Goal: Task Accomplishment & Management: Use online tool/utility

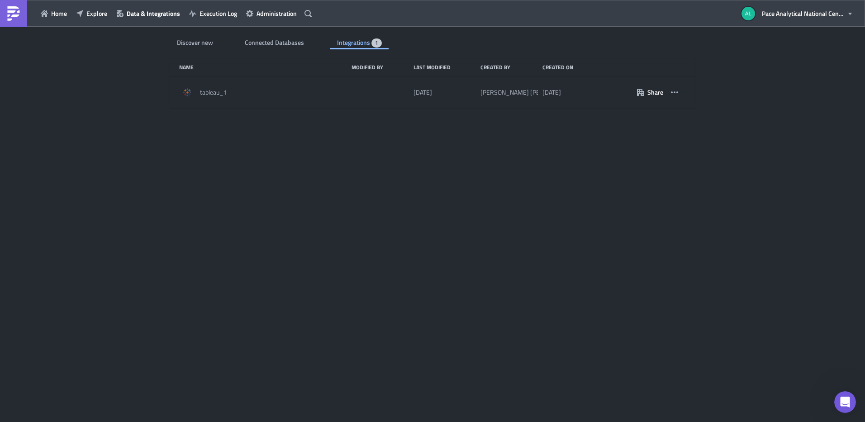
scroll to position [922, 0]
click at [267, 42] on span "Connected Databases" at bounding box center [275, 42] width 61 height 9
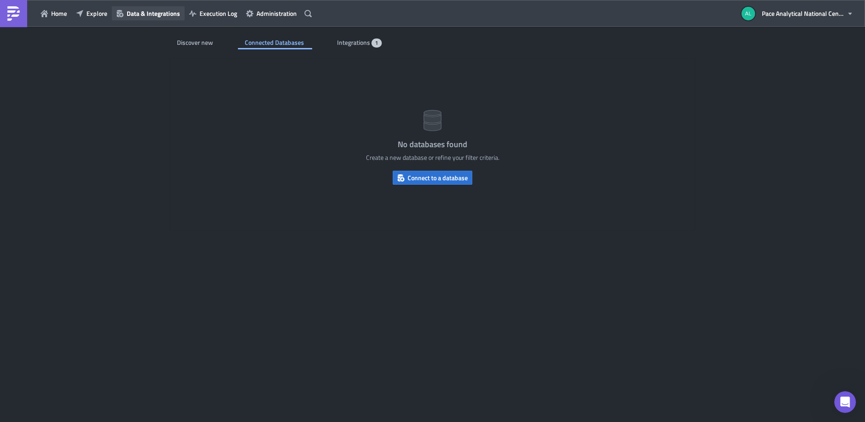
click at [149, 16] on span "Data & Integrations" at bounding box center [153, 13] width 53 height 9
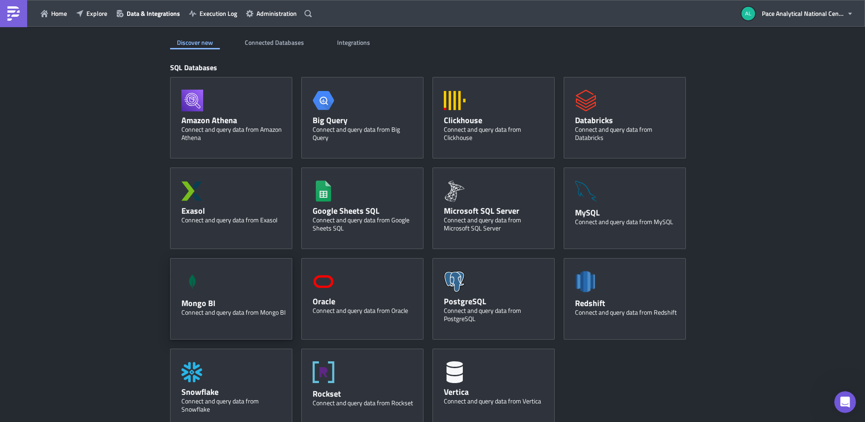
scroll to position [920, 0]
click at [340, 299] on div "Oracle" at bounding box center [365, 301] width 104 height 10
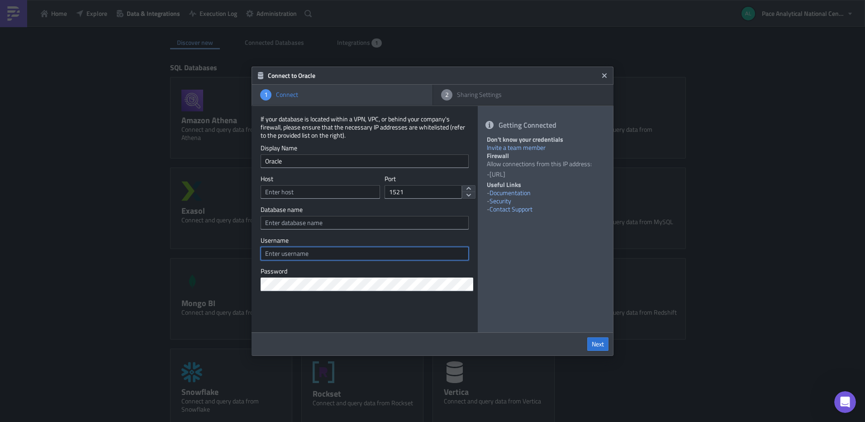
type input "[URL][DOMAIN_NAME]"
click at [606, 75] on icon "Close" at bounding box center [604, 75] width 7 height 7
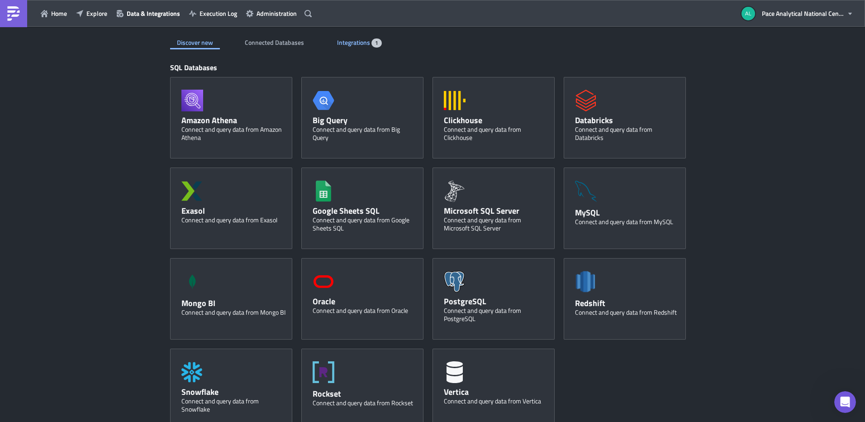
click at [337, 47] on span "Integrations" at bounding box center [354, 42] width 34 height 9
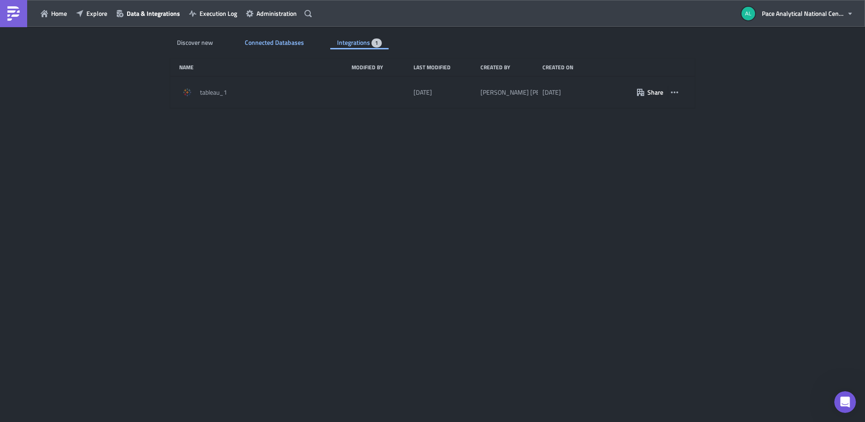
click at [269, 43] on span "Connected Databases" at bounding box center [275, 42] width 61 height 9
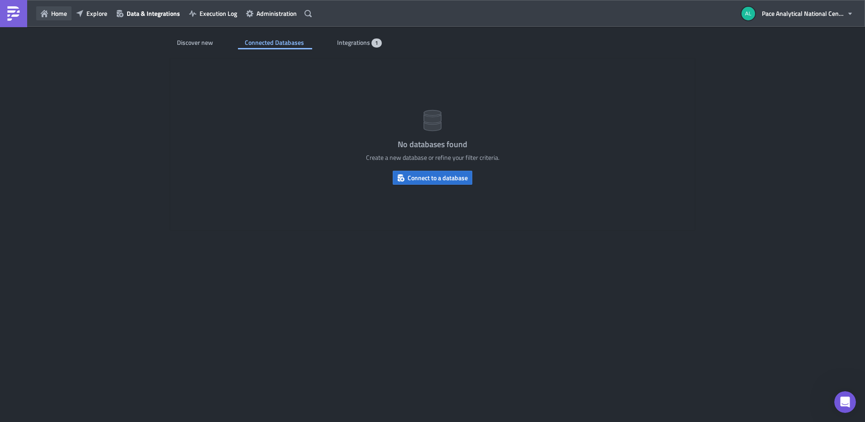
click at [61, 16] on span "Home" at bounding box center [59, 13] width 16 height 9
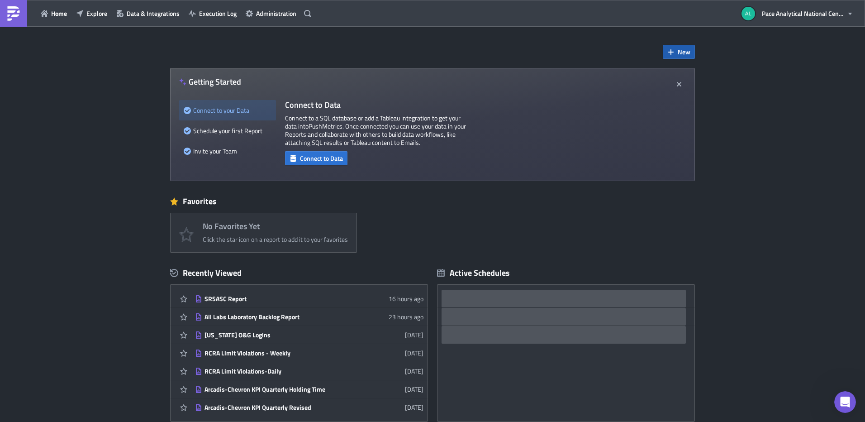
click at [680, 49] on span "New" at bounding box center [683, 51] width 13 height 9
click at [685, 73] on div "Report" at bounding box center [705, 74] width 60 height 9
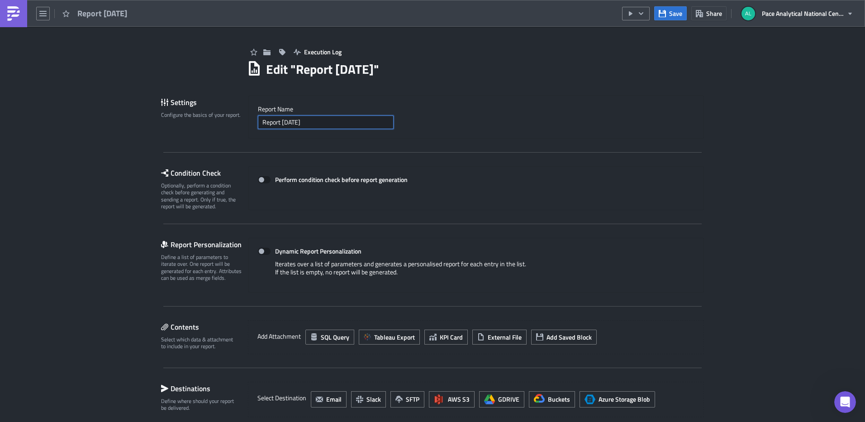
drag, startPoint x: 316, startPoint y: 121, endPoint x: 238, endPoint y: 123, distance: 77.4
click at [238, 123] on div "Settings Configure the basics of your report. Report Nam﻿e Report [DATE]" at bounding box center [432, 116] width 543 height 43
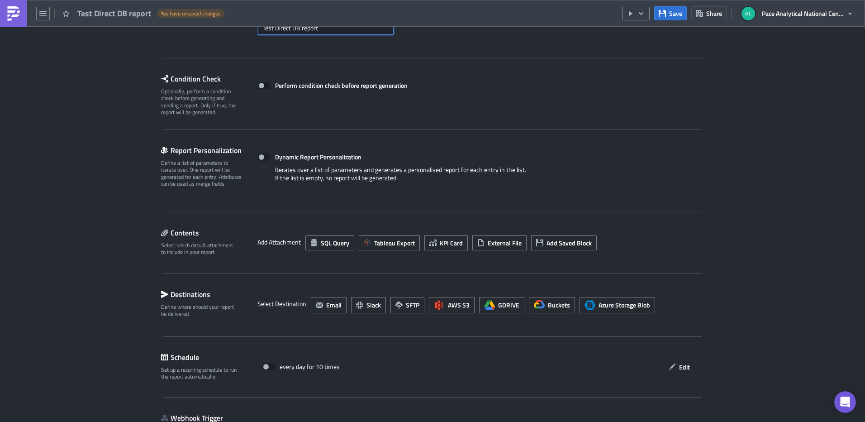
scroll to position [154, 0]
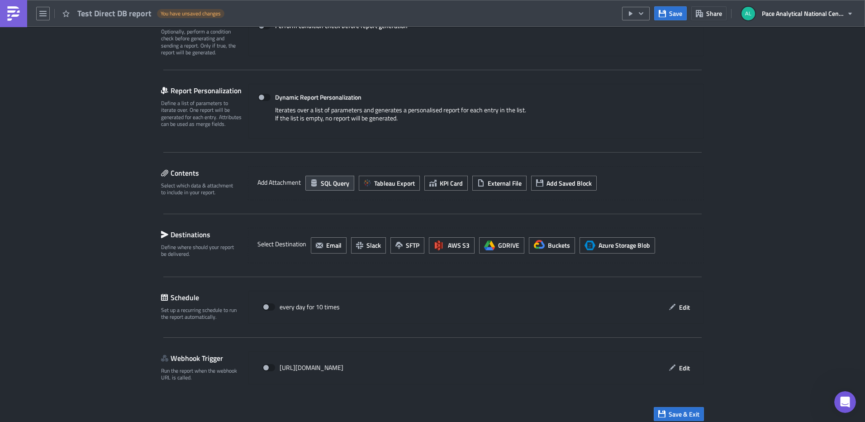
type input "Test Direct DB report"
click at [325, 183] on span "SQL Query" at bounding box center [335, 182] width 28 height 9
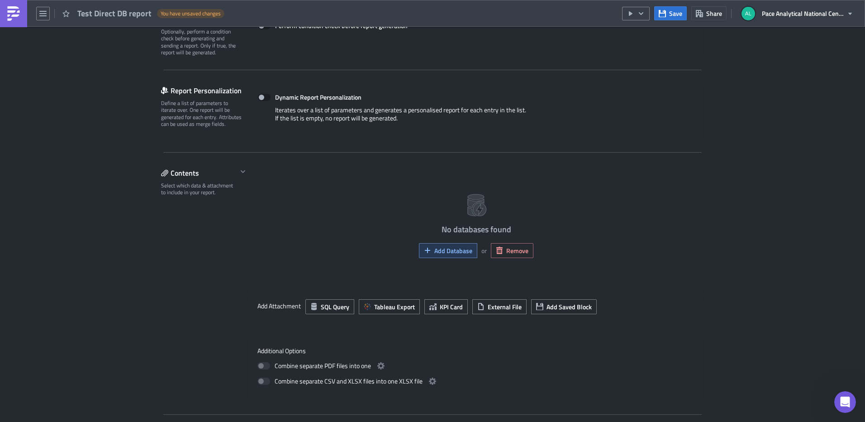
click at [451, 255] on button "Add Database" at bounding box center [448, 250] width 58 height 15
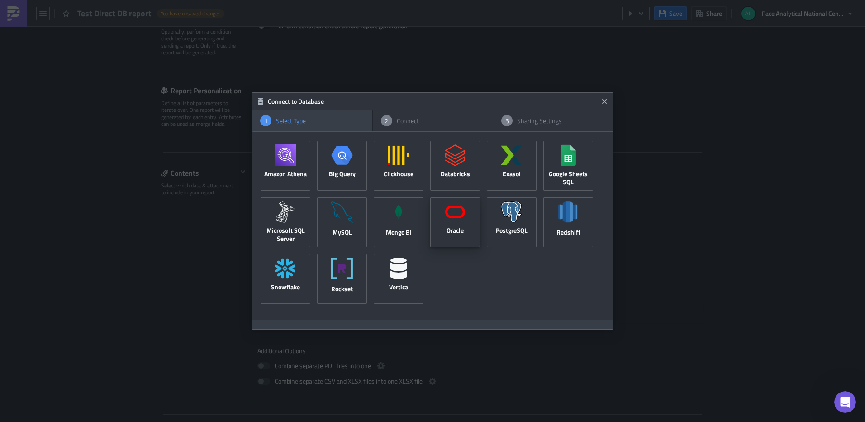
click at [450, 213] on icon at bounding box center [455, 212] width 22 height 22
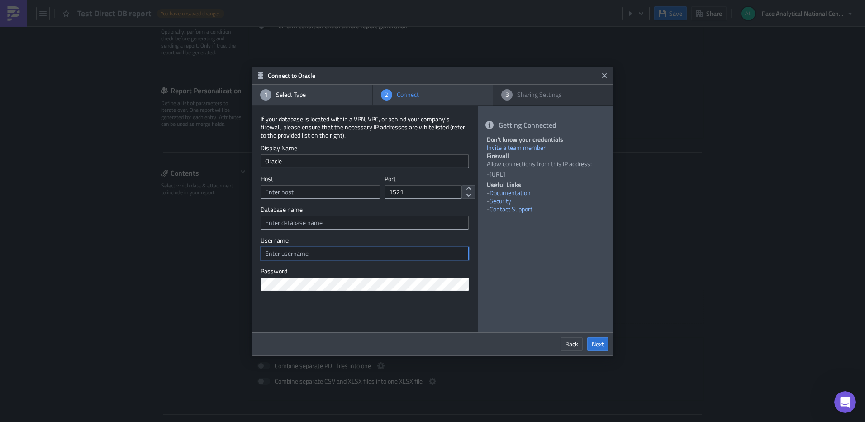
type input "[URL][DOMAIN_NAME]"
click at [328, 224] on input "text" at bounding box center [364, 223] width 208 height 14
type input "Seedpak"
type input "r"
type input "seedpak"
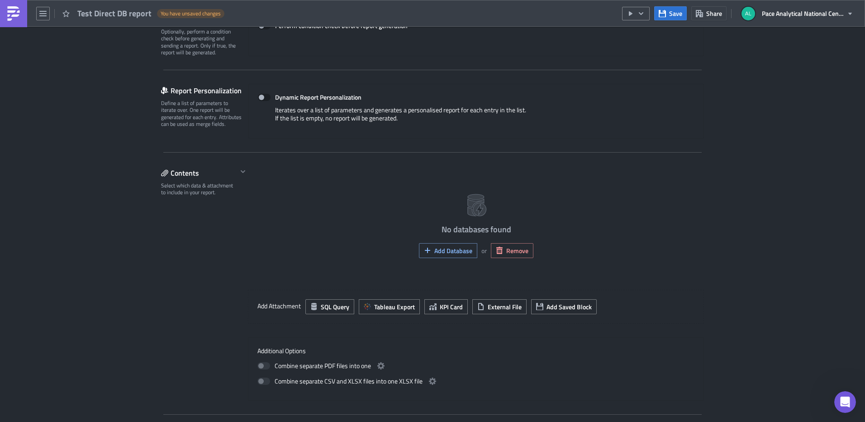
click at [135, 340] on div "Execution Log Edit " Test Direct DB report " Draft Settings Configure the basic…" at bounding box center [432, 251] width 865 height 757
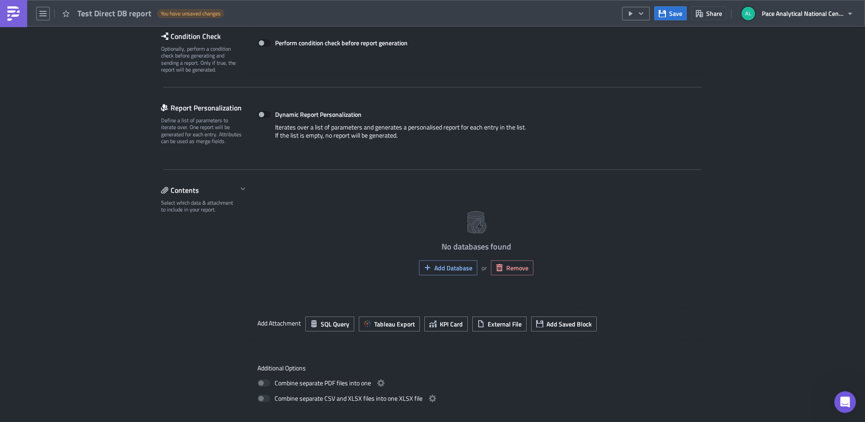
scroll to position [139, 0]
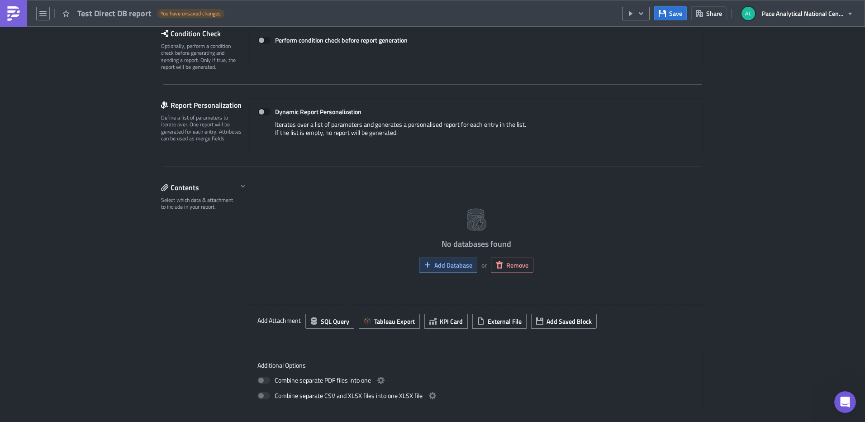
click at [443, 266] on span "Add Database" at bounding box center [453, 264] width 38 height 9
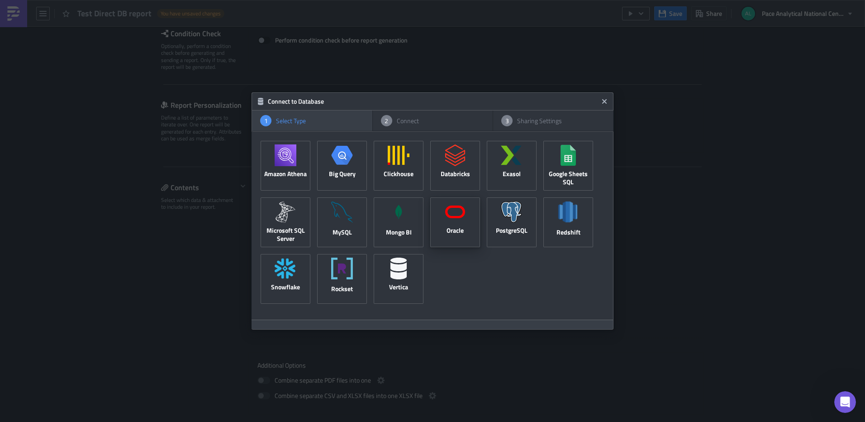
click at [449, 213] on icon at bounding box center [455, 212] width 22 height 22
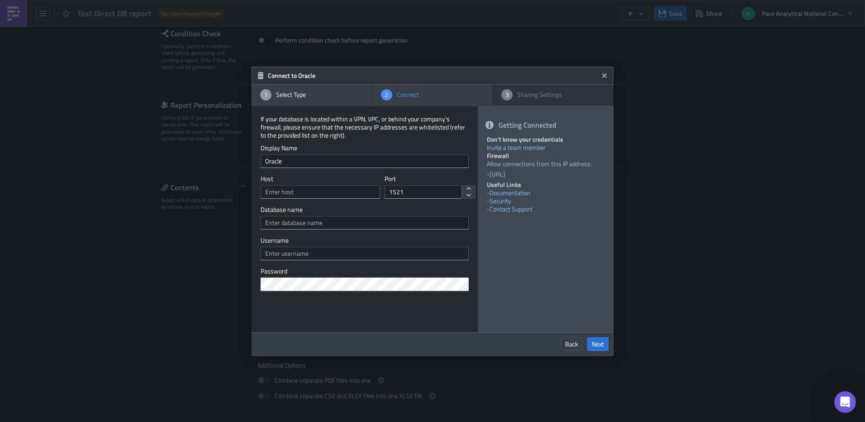
type input "[URL][DOMAIN_NAME]"
paste input "[TECHNICAL_ID]"
type input "[TECHNICAL_ID]"
click at [355, 254] on input "[URL][DOMAIN_NAME]" at bounding box center [364, 253] width 208 height 14
drag, startPoint x: 348, startPoint y: 252, endPoint x: 261, endPoint y: 251, distance: 87.3
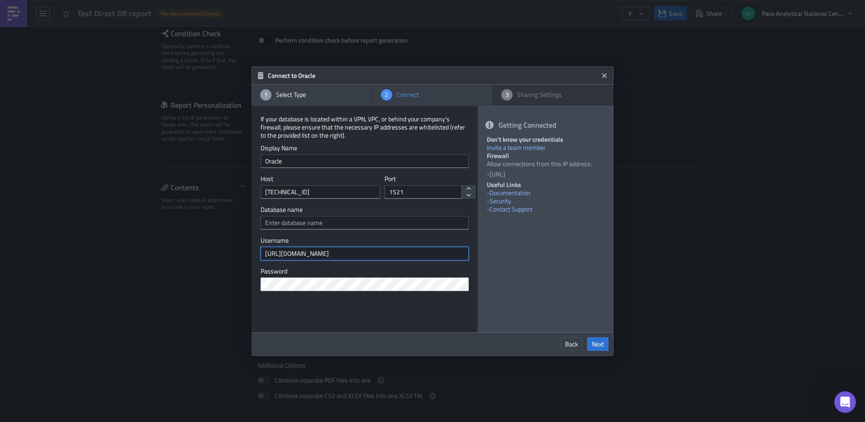
click at [261, 251] on input "[URL][DOMAIN_NAME]" at bounding box center [364, 253] width 208 height 14
type input "seedpak"
click at [572, 265] on div "Getting Connected Don't know your credentials Invite a team member Firewall All…" at bounding box center [545, 219] width 135 height 226
click at [597, 343] on span "Next" at bounding box center [598, 344] width 12 height 8
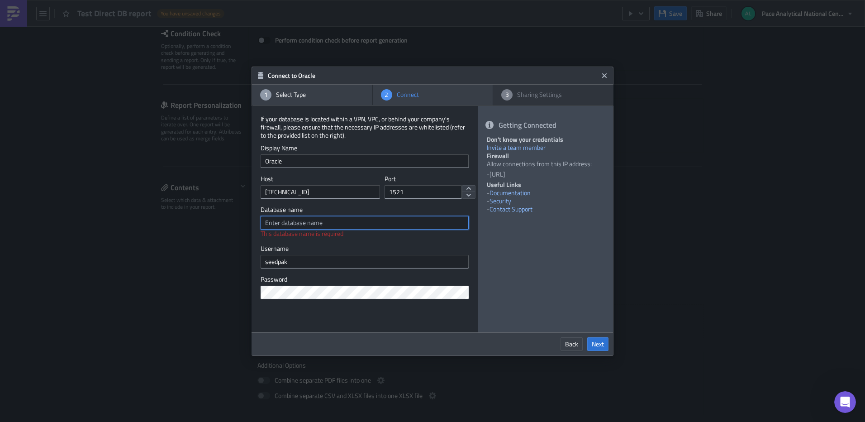
click at [336, 224] on input "text" at bounding box center [364, 223] width 208 height 14
type input "Seedpak"
click at [596, 344] on span "Next" at bounding box center [598, 344] width 12 height 8
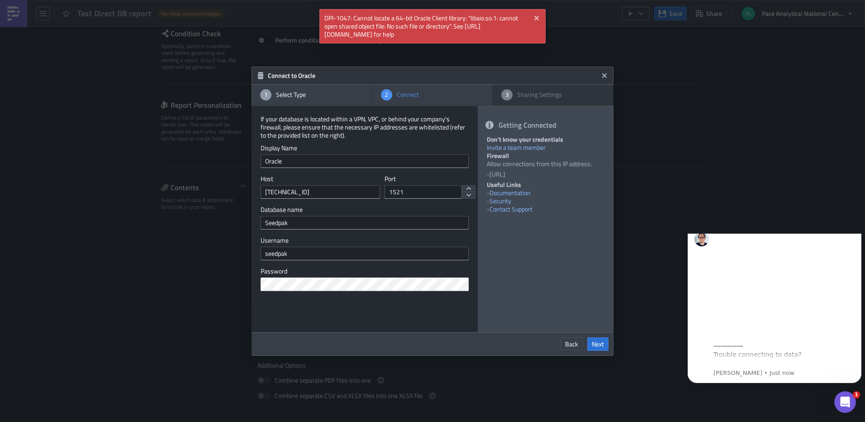
scroll to position [0, 0]
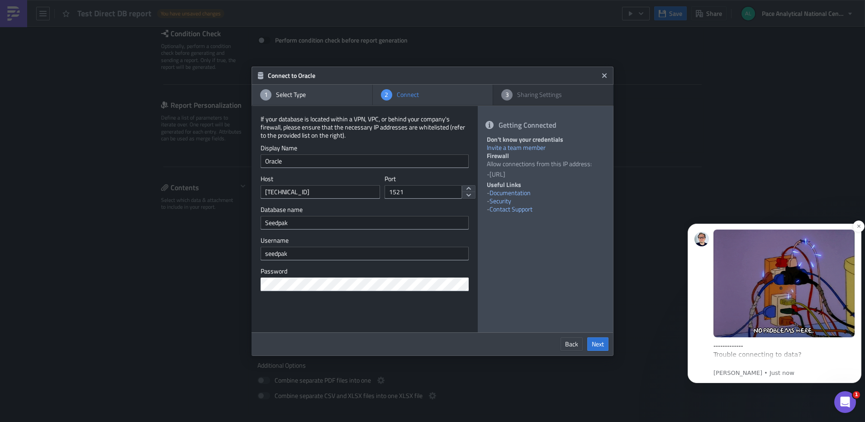
click at [776, 354] on div "------------- Trouble connecting to data?" at bounding box center [783, 350] width 141 height 18
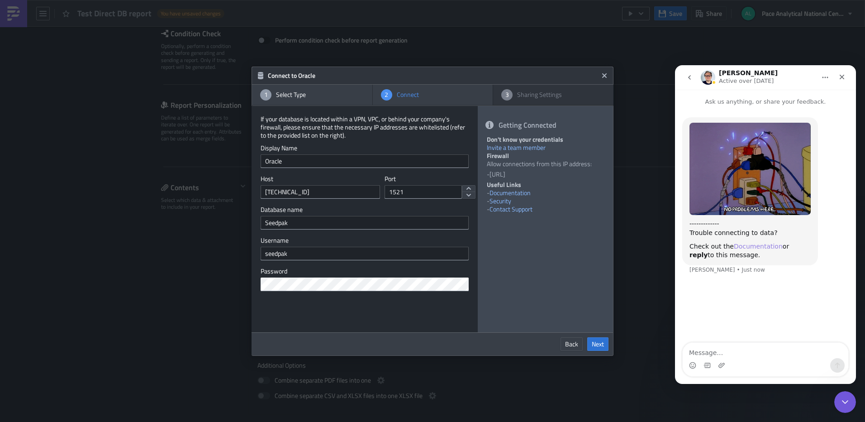
click at [751, 249] on link "Documentation" at bounding box center [758, 245] width 49 height 7
click at [843, 78] on icon "Close" at bounding box center [841, 77] width 5 height 5
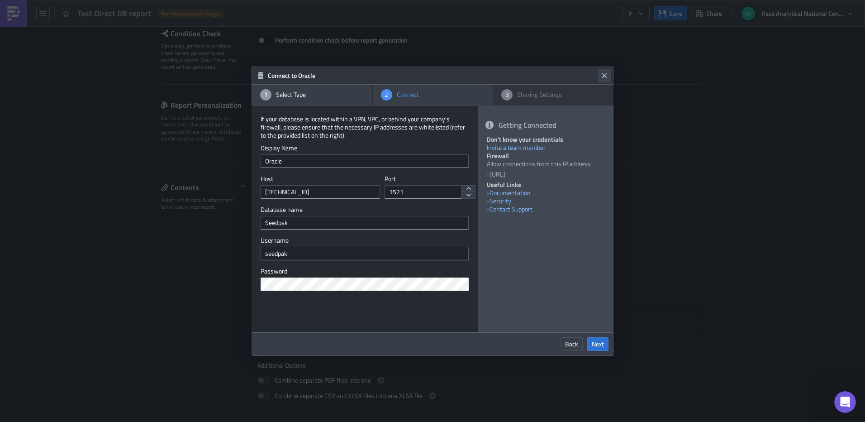
click at [605, 79] on icon "Close" at bounding box center [604, 75] width 7 height 7
